Goal: Task Accomplishment & Management: Manage account settings

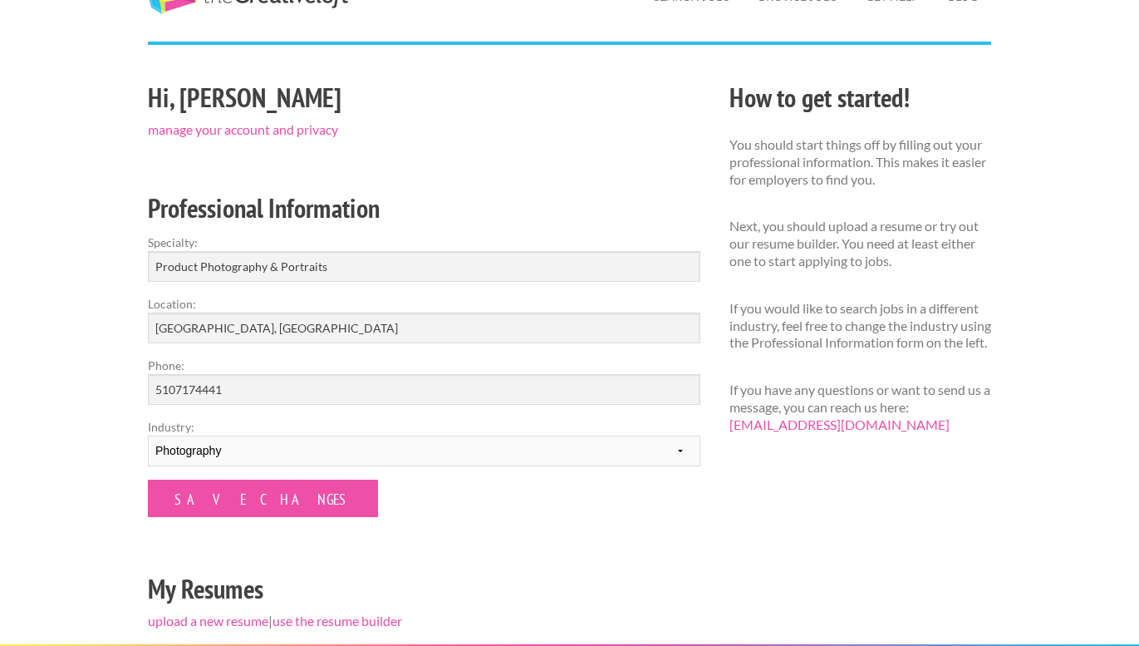
scroll to position [228, 0]
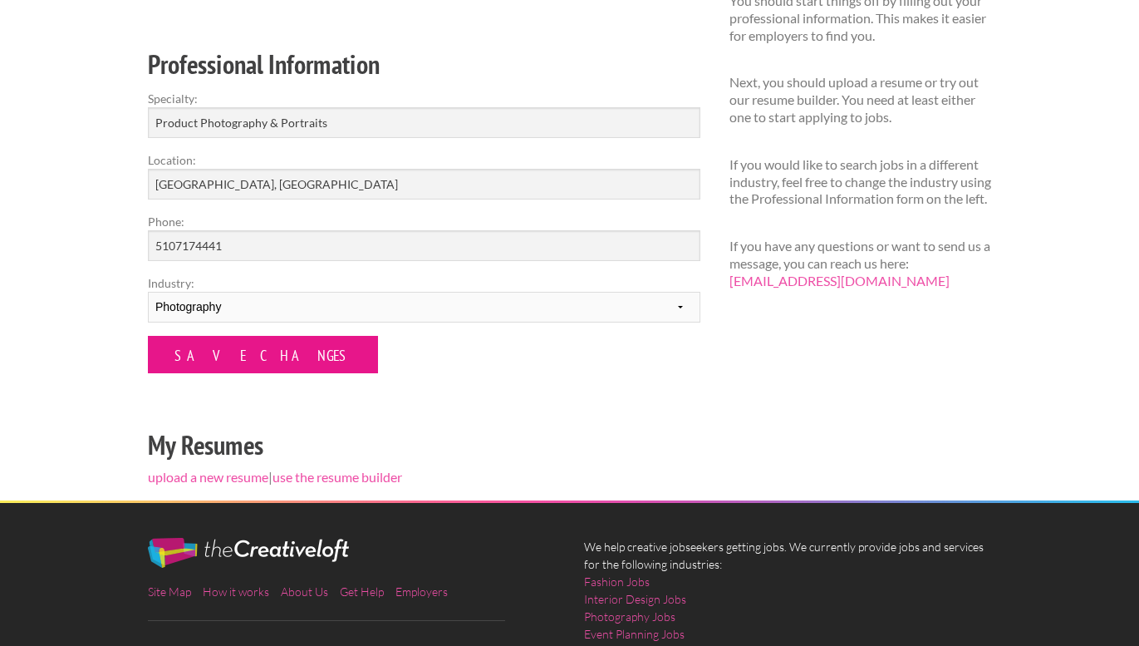
click at [238, 362] on input "Save Changes" at bounding box center [263, 354] width 230 height 37
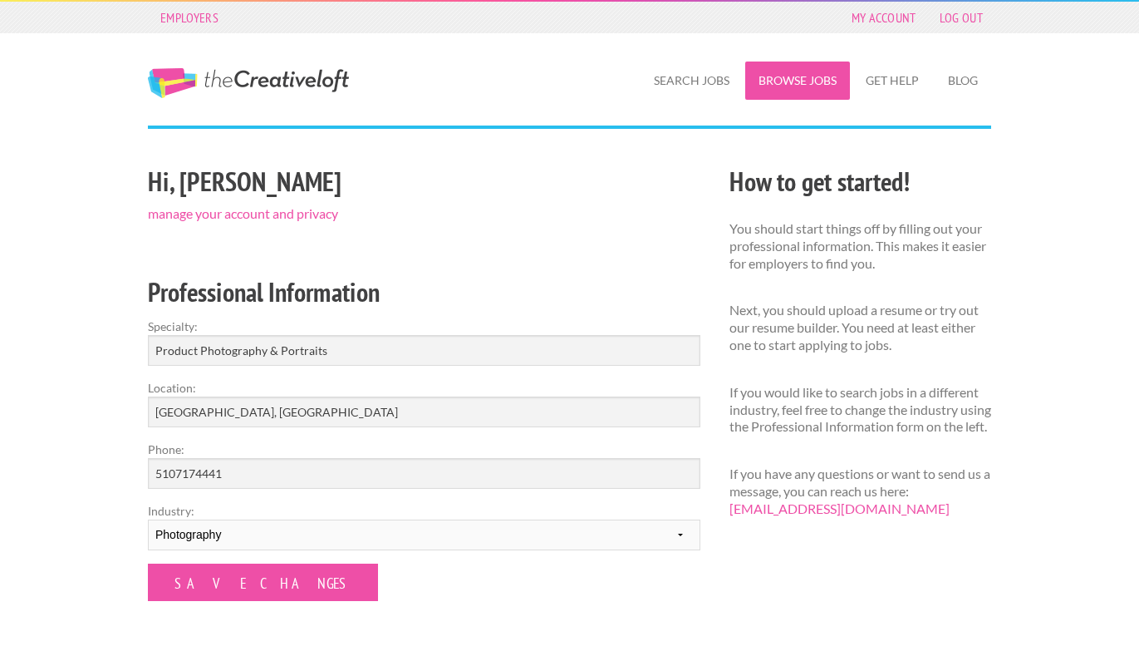
click at [791, 81] on link "Browse Jobs" at bounding box center [797, 80] width 105 height 38
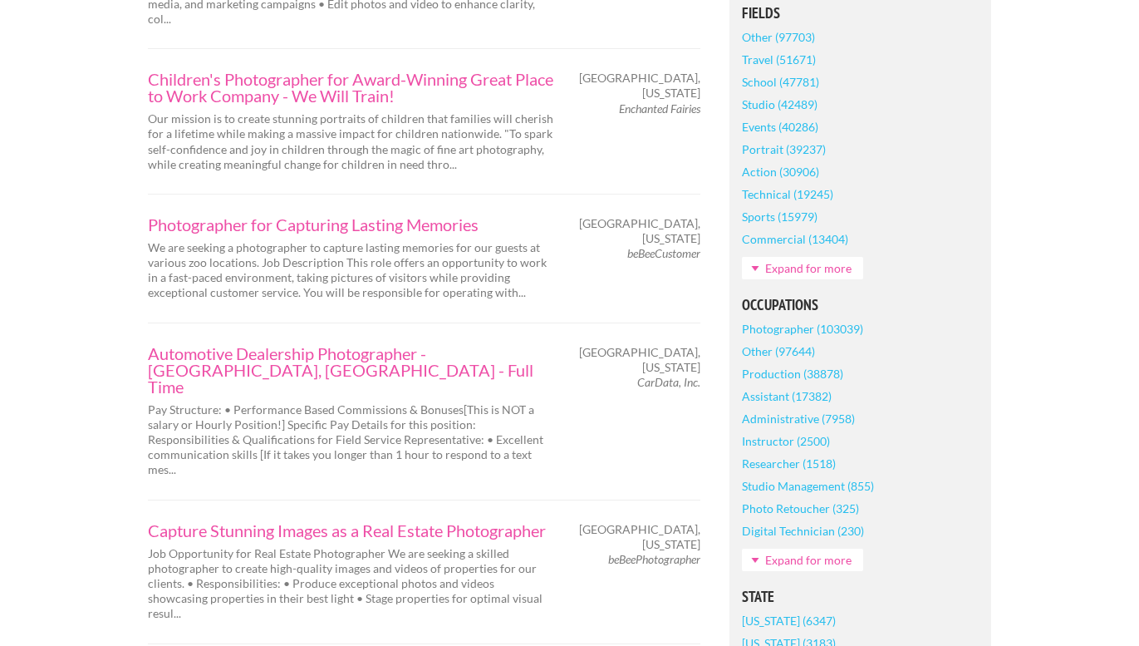
scroll to position [861, 0]
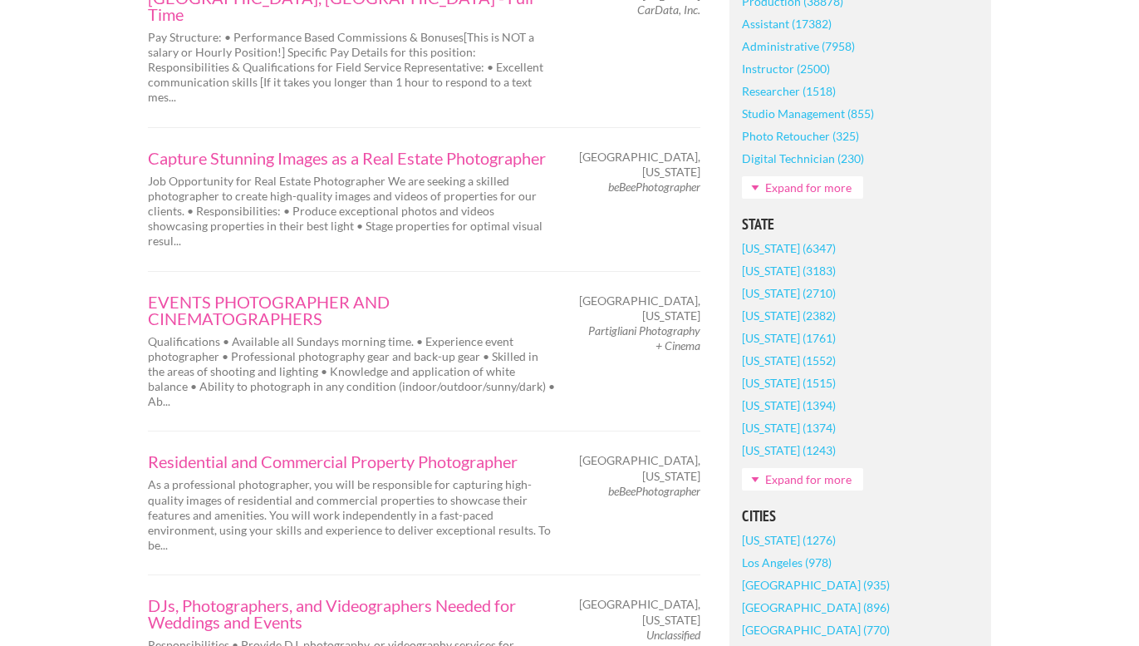
click at [778, 481] on link "Expand for more" at bounding box center [802, 479] width 121 height 22
click at [780, 499] on link "Illinois (1026)" at bounding box center [789, 495] width 94 height 22
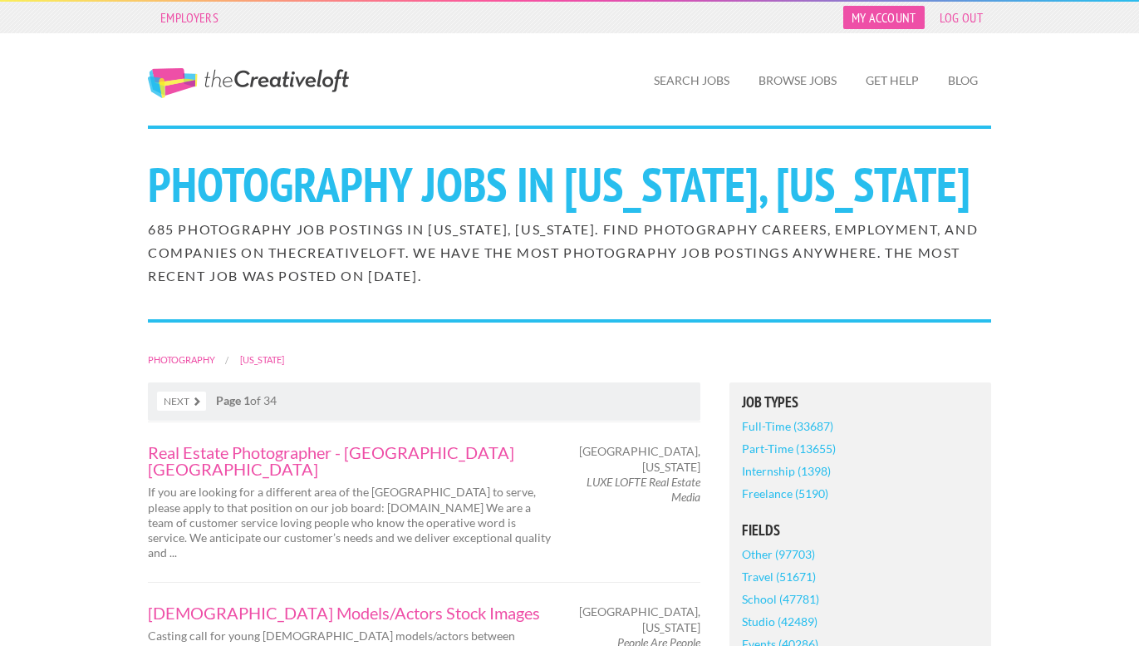
click at [874, 21] on link "My Account" at bounding box center [883, 17] width 81 height 23
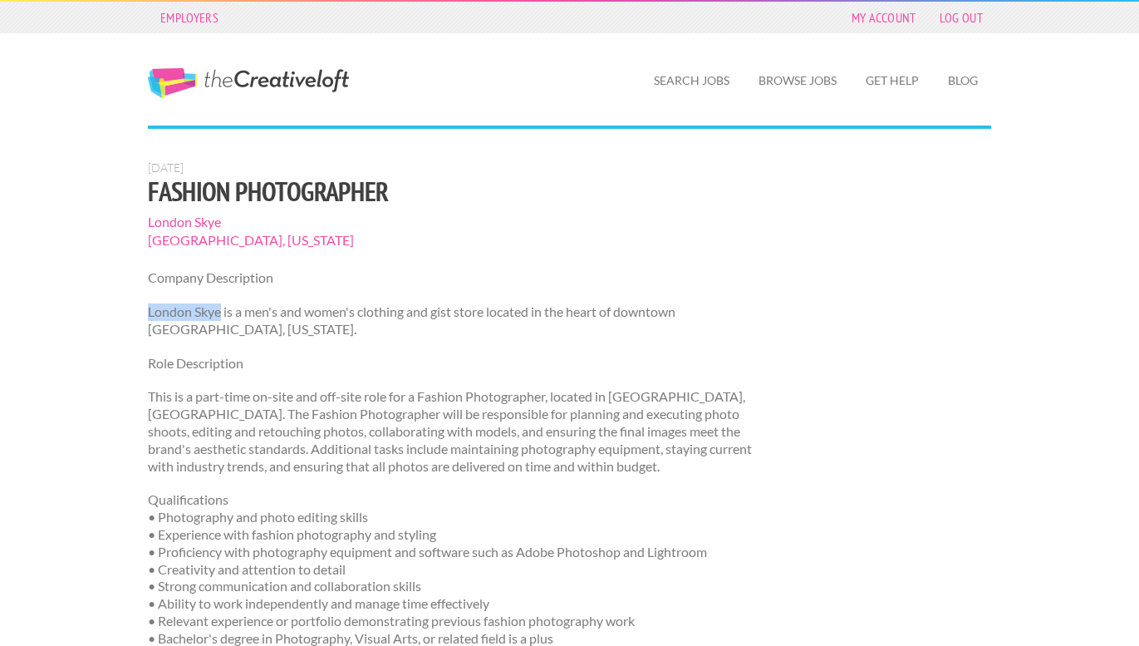
drag, startPoint x: 145, startPoint y: 308, endPoint x: 222, endPoint y: 318, distance: 77.9
click at [222, 318] on div "[DATE] Fashion Photographer London [PERSON_NAME][GEOGRAPHIC_DATA], [US_STATE] C…" at bounding box center [461, 449] width 655 height 579
copy p "London Skye"
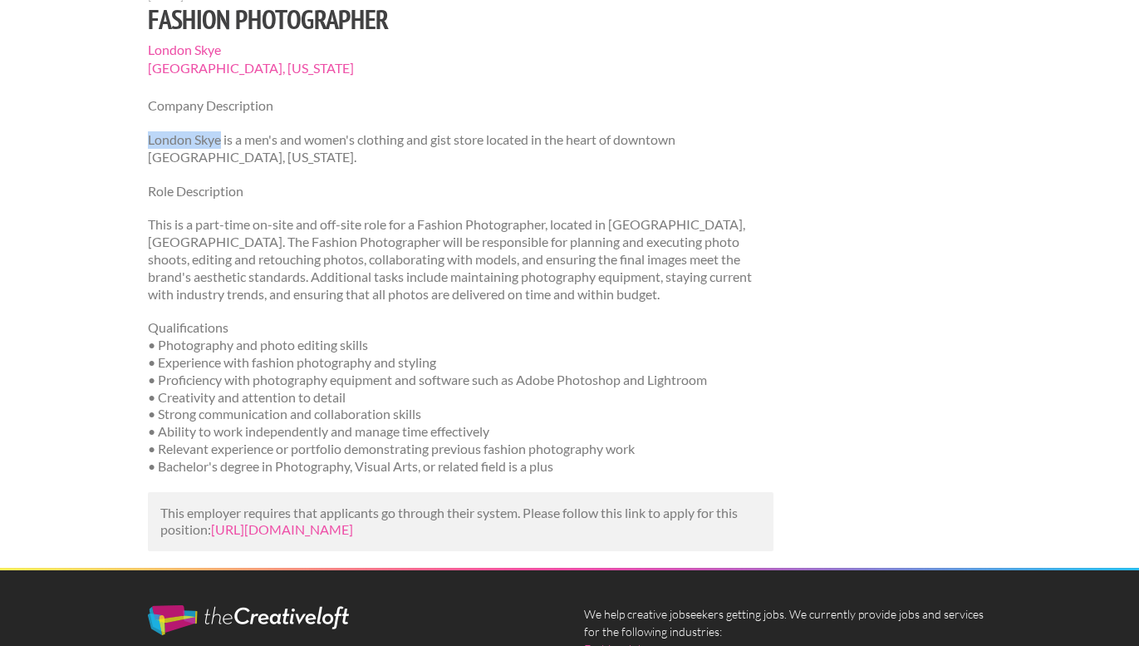
scroll to position [194, 0]
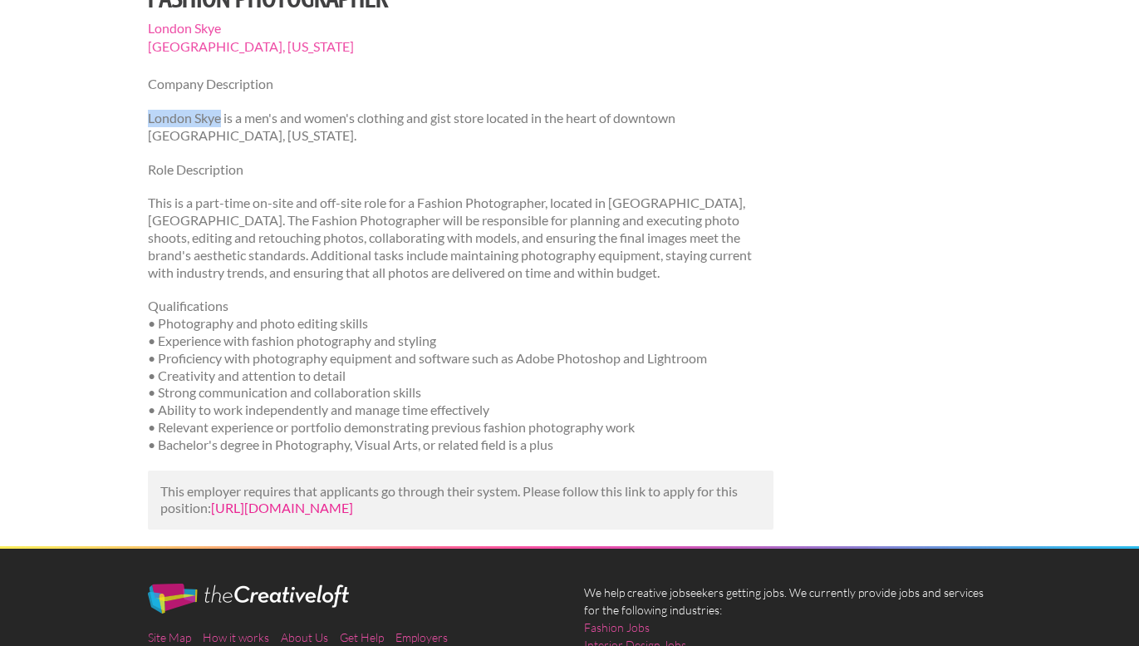
click at [353, 515] on link "[URL][DOMAIN_NAME]" at bounding box center [282, 507] width 142 height 16
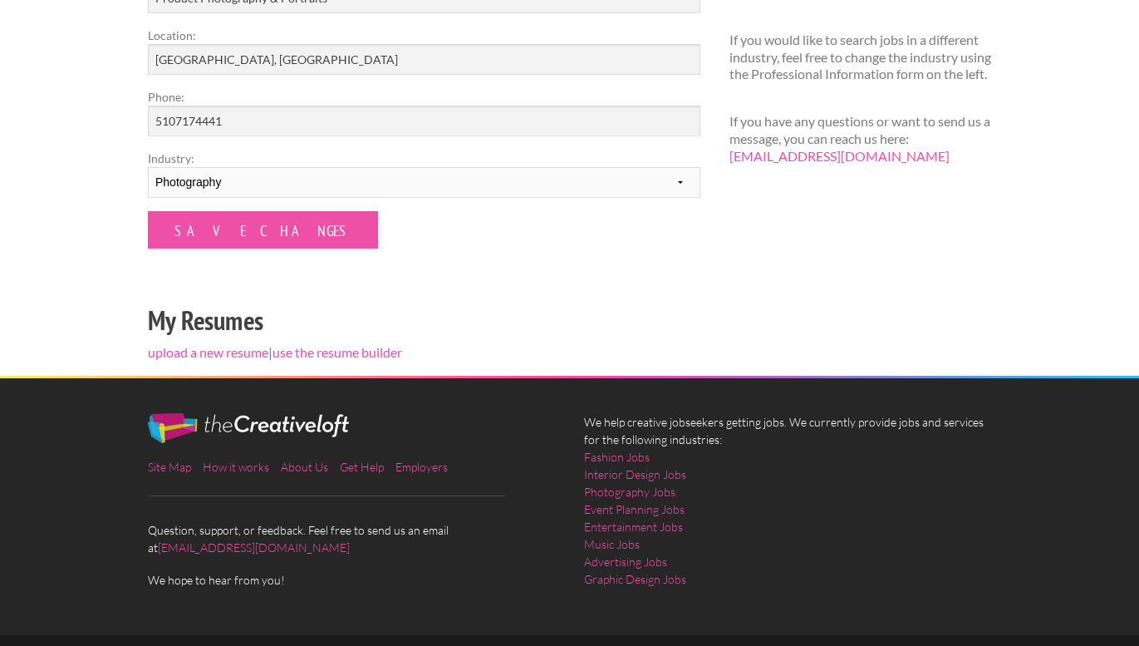
scroll to position [34, 0]
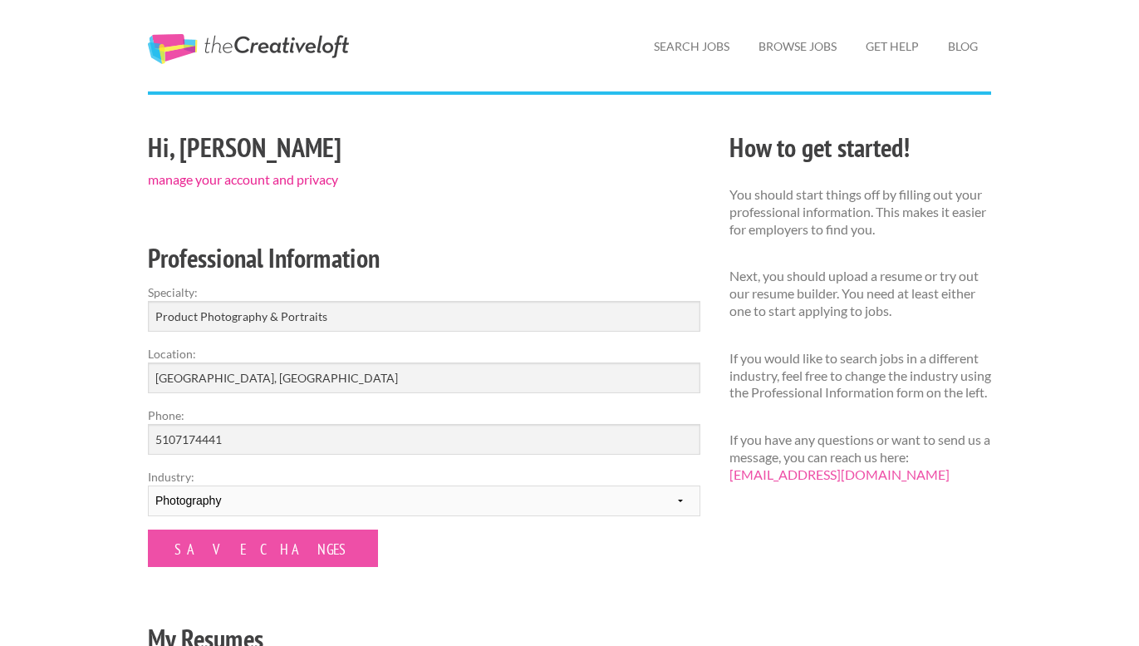
click at [225, 184] on link "manage your account and privacy" at bounding box center [243, 179] width 190 height 16
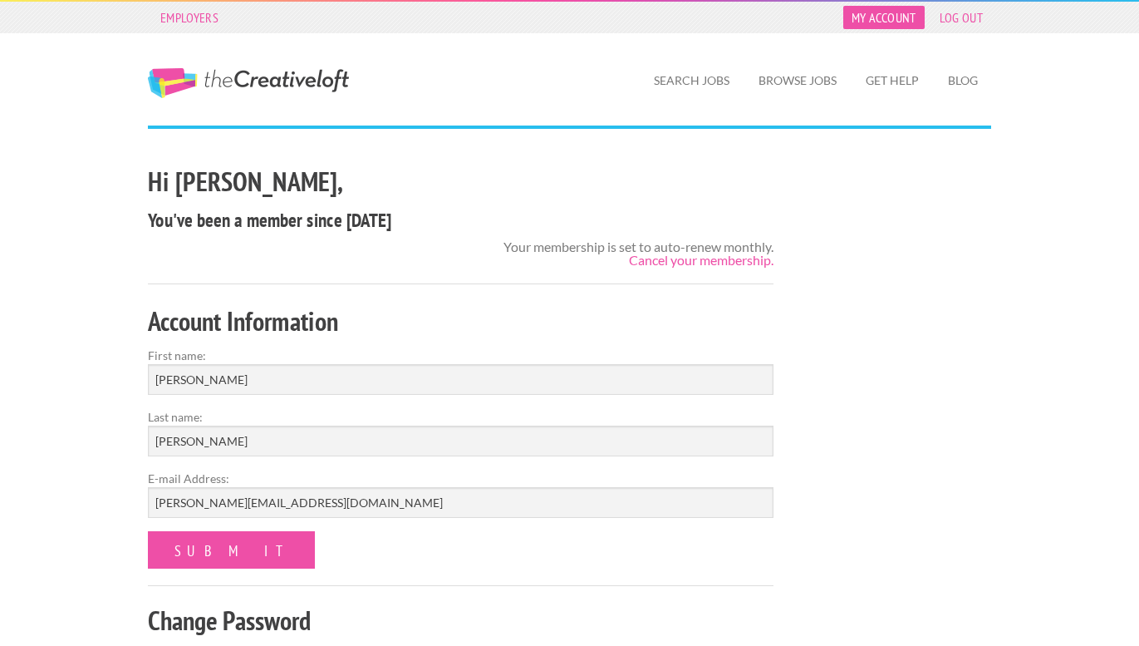
click at [873, 14] on link "My Account" at bounding box center [883, 17] width 81 height 23
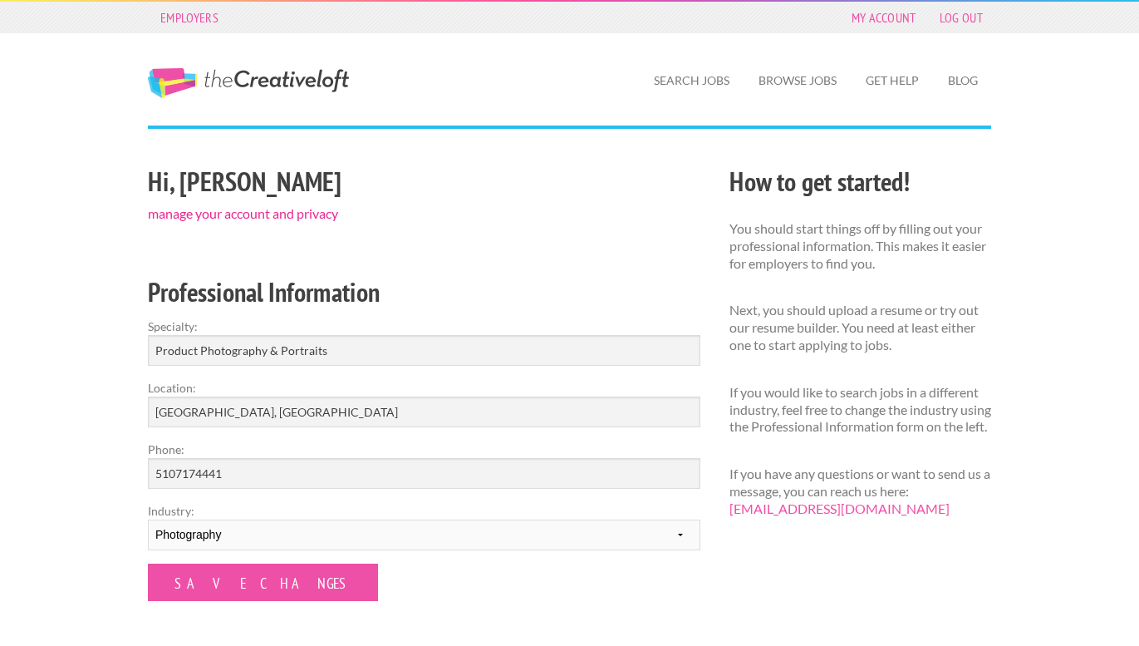
click at [233, 210] on link "manage your account and privacy" at bounding box center [243, 213] width 190 height 16
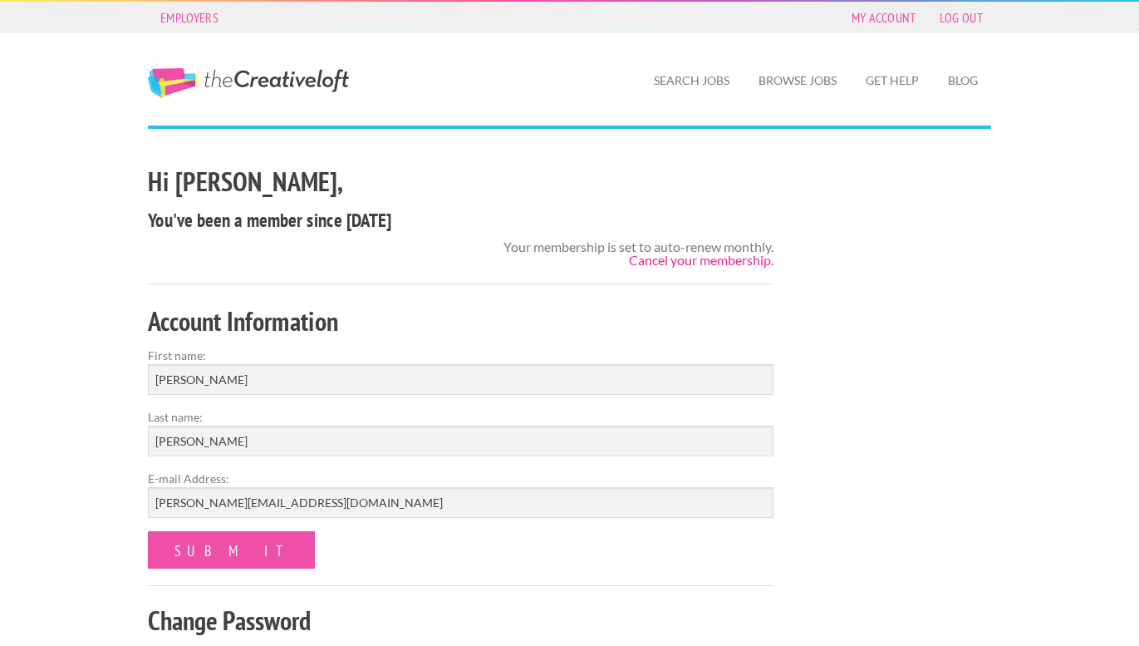
click at [750, 264] on link "Cancel your membership." at bounding box center [701, 260] width 145 height 16
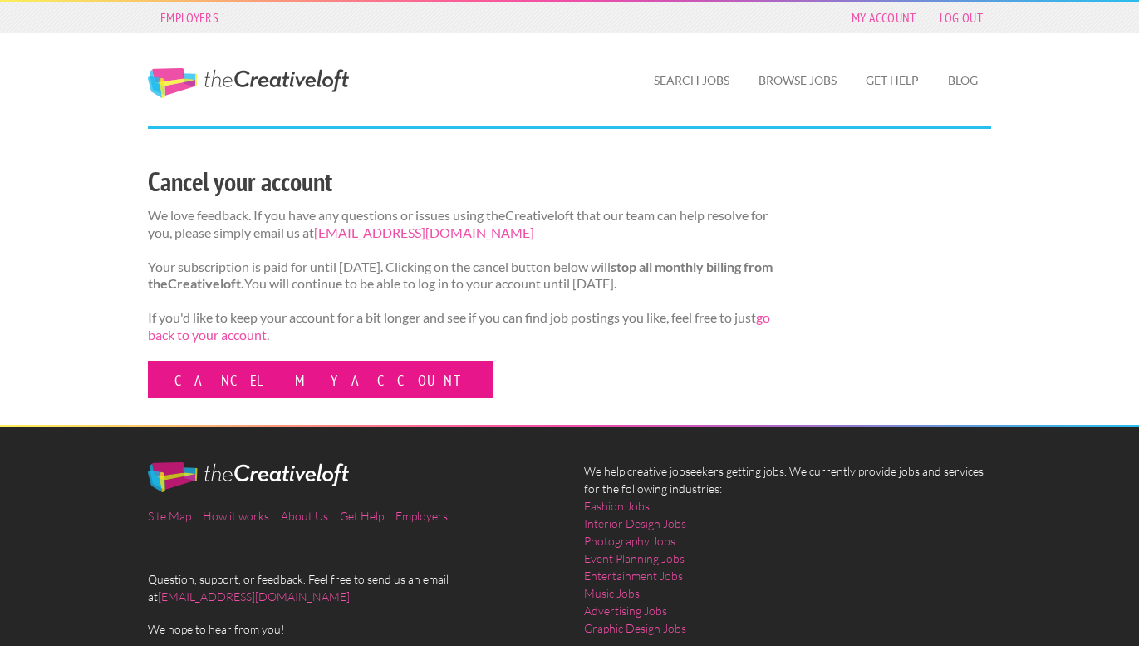
click at [269, 398] on link "Cancel my account" at bounding box center [320, 379] width 345 height 37
